Goal: Task Accomplishment & Management: Manage account settings

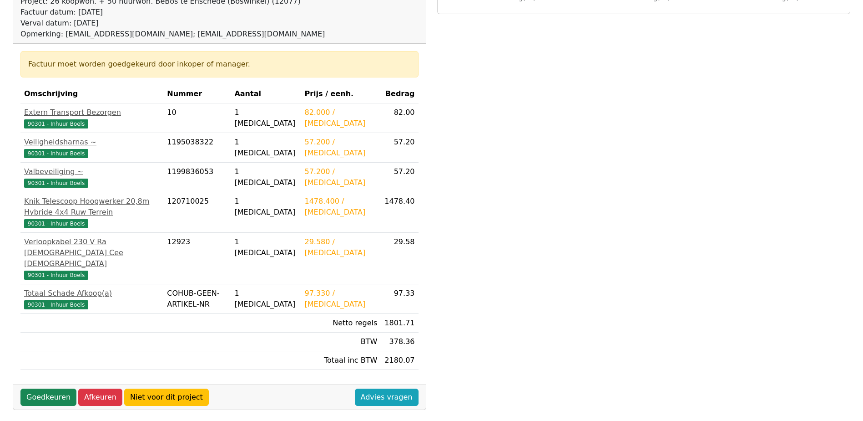
scroll to position [137, 0]
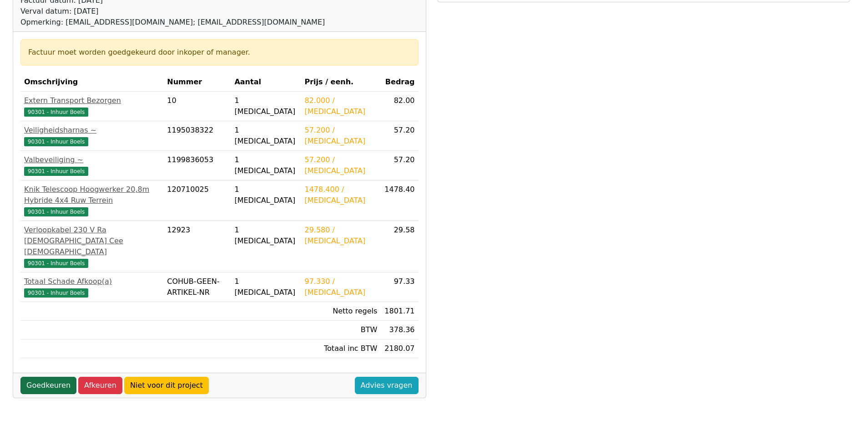
click at [56, 376] on link "Goedkeuren" at bounding box center [48, 384] width 56 height 17
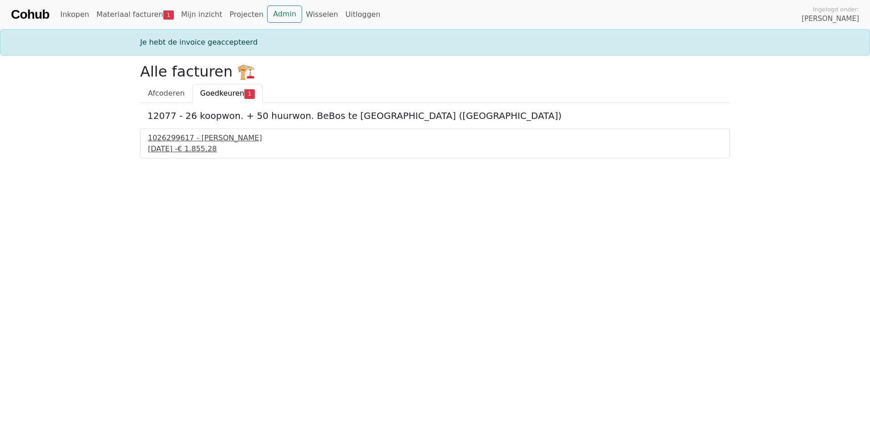
click at [217, 149] on span "€ 1.855,28" at bounding box center [197, 148] width 40 height 9
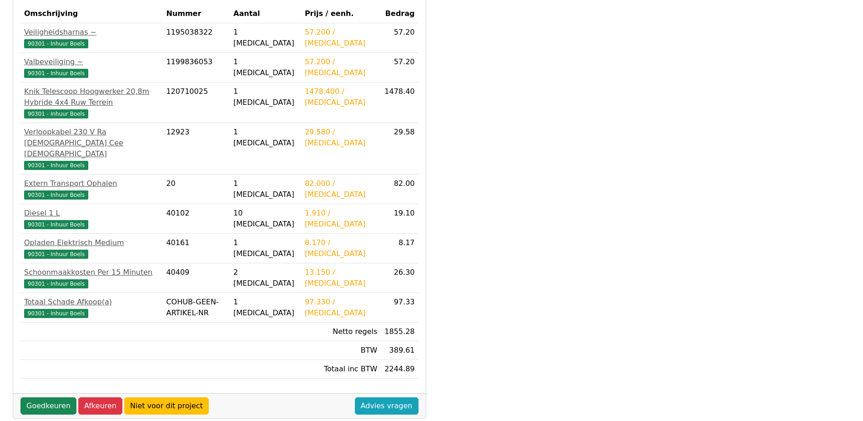
scroll to position [182, 0]
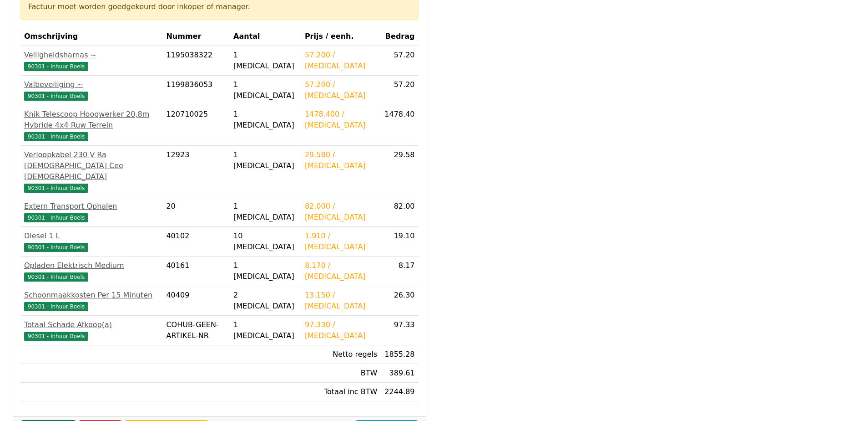
click at [35, 420] on link "Goedkeuren" at bounding box center [48, 428] width 56 height 17
